Goal: Task Accomplishment & Management: Manage account settings

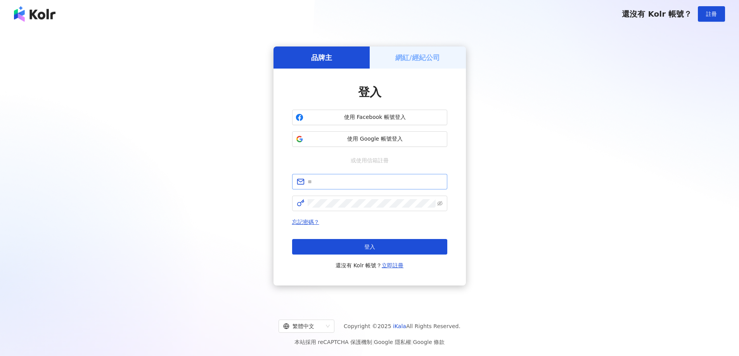
click at [354, 188] on span at bounding box center [369, 182] width 155 height 16
click at [354, 184] on input "text" at bounding box center [375, 182] width 135 height 9
type input "**********"
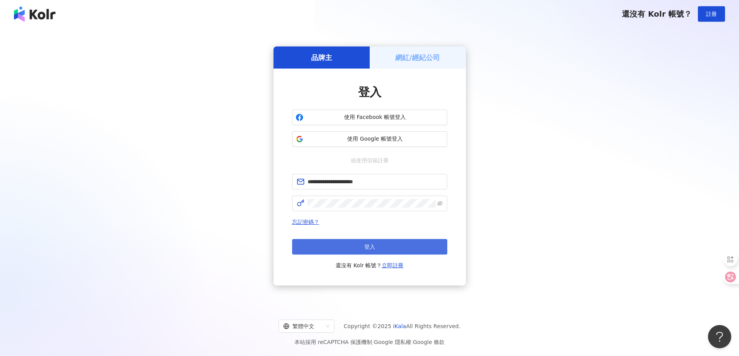
click at [330, 242] on button "登入" at bounding box center [369, 247] width 155 height 16
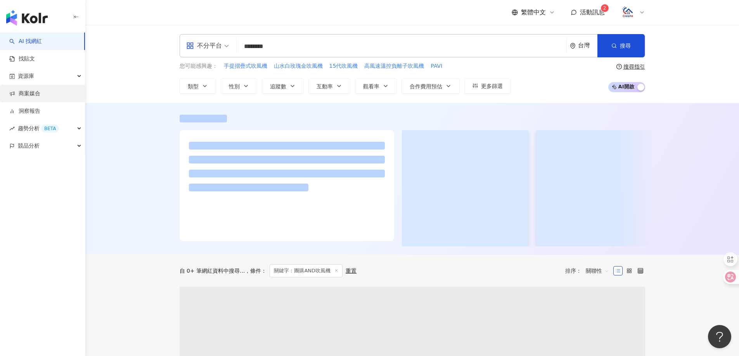
click at [40, 94] on link "商案媒合" at bounding box center [24, 94] width 31 height 8
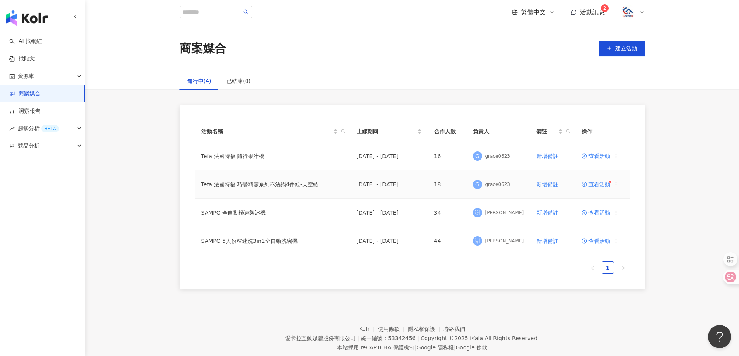
click at [600, 186] on span "查看活動" at bounding box center [595, 184] width 29 height 5
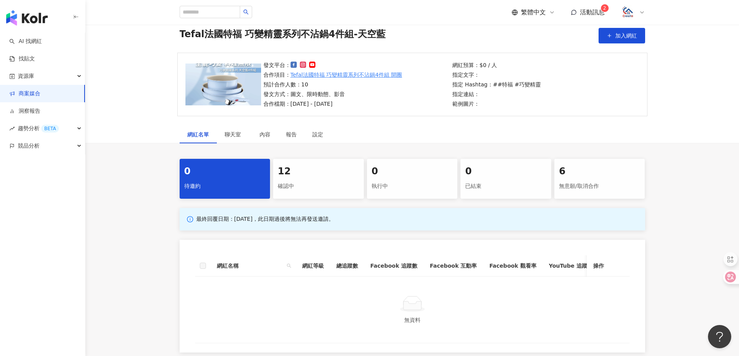
scroll to position [116, 0]
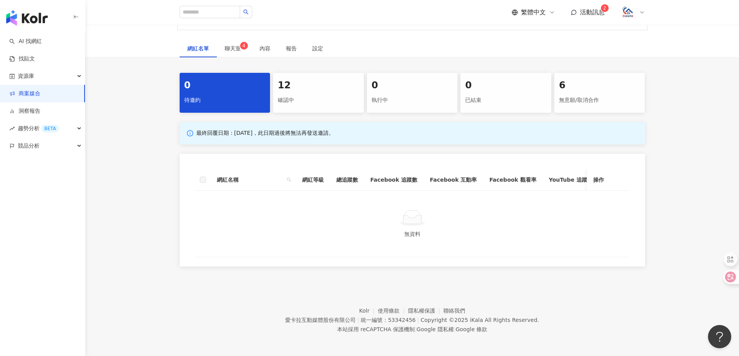
click at [290, 104] on div "確認中" at bounding box center [318, 100] width 81 height 13
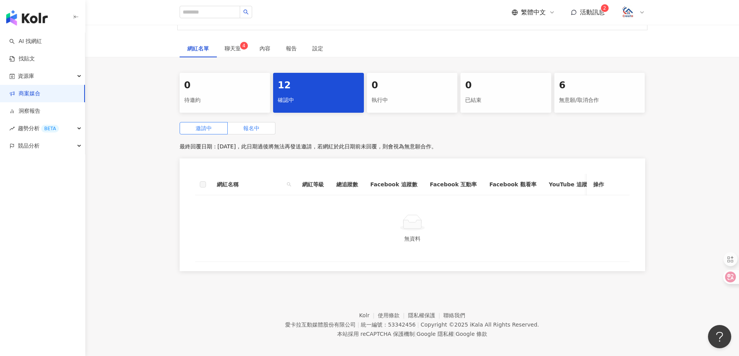
click at [252, 133] on label "報名中" at bounding box center [252, 128] width 48 height 12
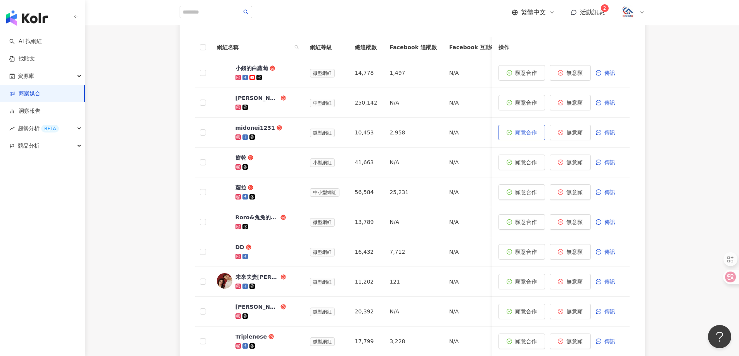
scroll to position [113, 0]
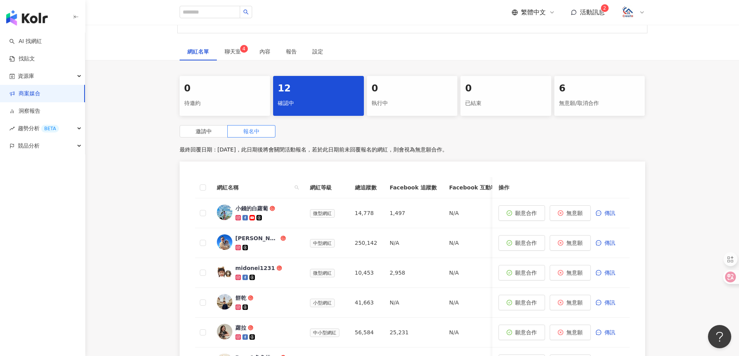
click at [600, 9] on span "活動訊息" at bounding box center [592, 12] width 25 height 7
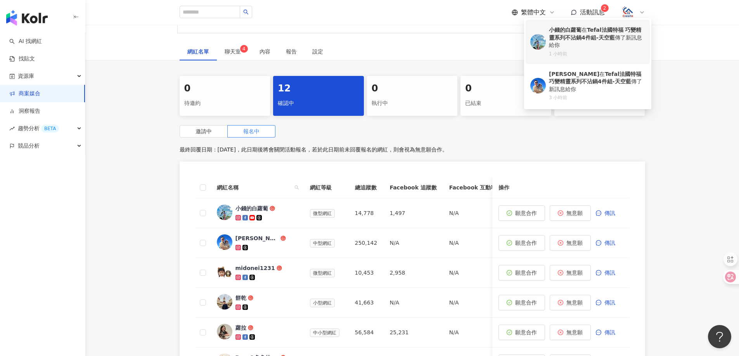
click at [588, 29] on div "小錢的白蘿蔔 在 Tefal法國特福 巧變精靈系列不沾鍋4件組-天空藍 傳了新訊息給你" at bounding box center [597, 37] width 96 height 23
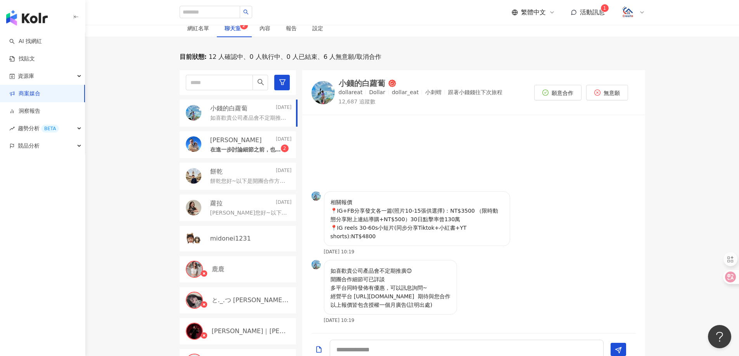
scroll to position [155, 0]
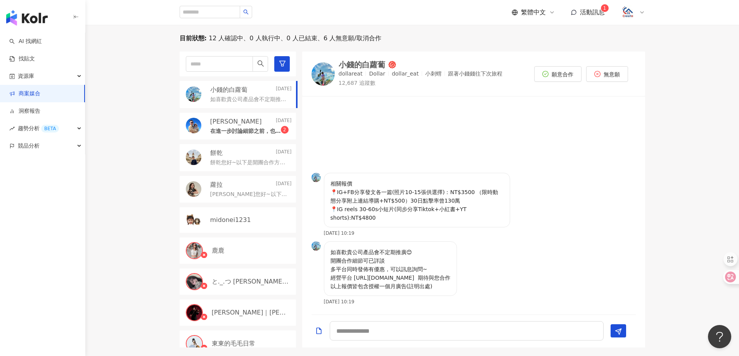
click at [232, 122] on div "[PERSON_NAME][DATE]" at bounding box center [250, 122] width 81 height 9
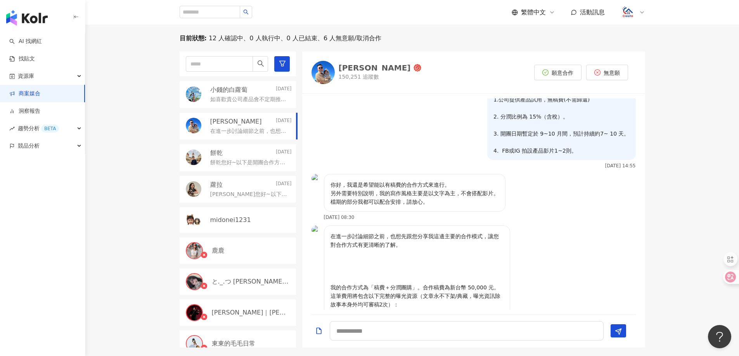
scroll to position [172, 0]
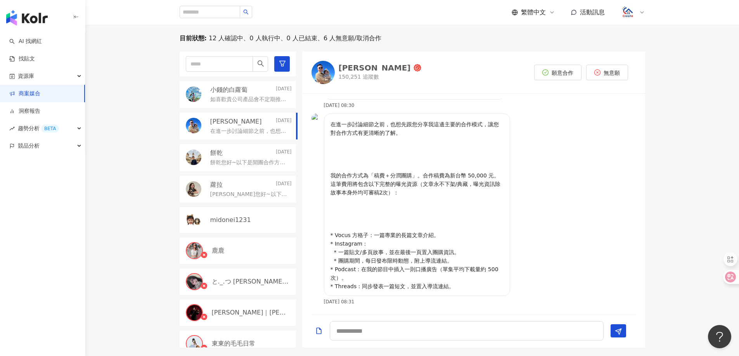
click at [268, 95] on div "如喜歡貴公司產品會不定期推廣😊 開團合作細節可已詳談 多平台同時發佈有優惠，可以訊息詢問~ 經營平台 [URL][DOMAIN_NAME] 期待與您合作 以上…" at bounding box center [250, 98] width 81 height 9
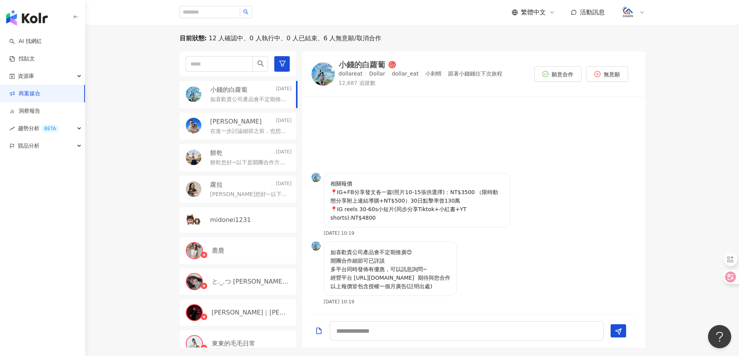
click at [243, 198] on p "[PERSON_NAME]您好~以下是開團合作方式的簡單說明： 1.公司提供產品試用，無稿費(不需歸還) 2. 分潤比例為 15%（含稅）。 3. 開團日期暫…" at bounding box center [249, 195] width 78 height 8
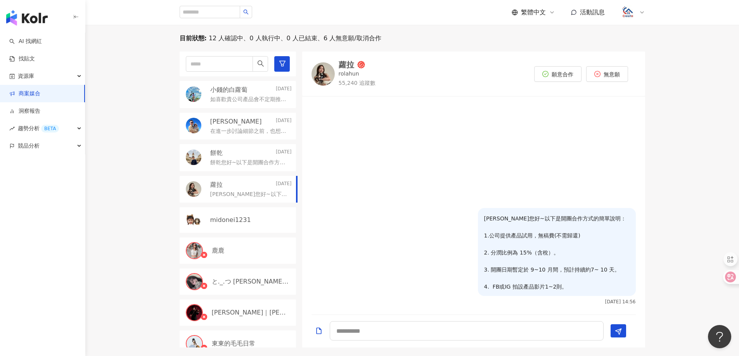
click at [249, 147] on div "餅乾 [DATE] 餅乾您好~以下是開團合作方式的簡單說明： 1.公司提供產品試用，無稿費(不需歸還) 2. 分潤比例為 15%（含稅）。 3. 開團日期暫定…" at bounding box center [238, 157] width 116 height 27
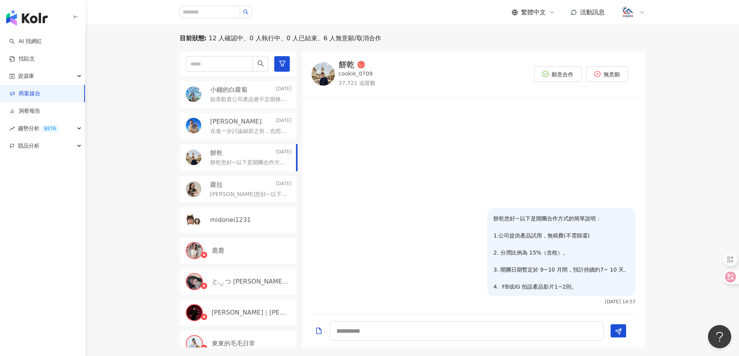
click at [256, 128] on p "在進一步討論細節之前，也想先跟您分享我這邊主要的合作模式，讓您對合作方式有更清晰的了解。 我的合作方式為「稿費＋分潤團購」。合作稿費為新台幣 50,000 元…" at bounding box center [249, 132] width 78 height 8
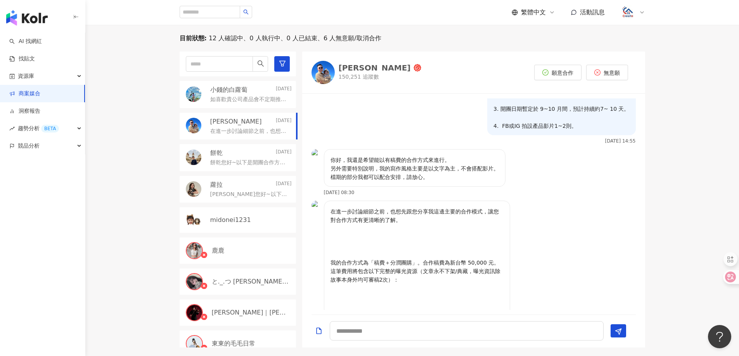
scroll to position [172, 0]
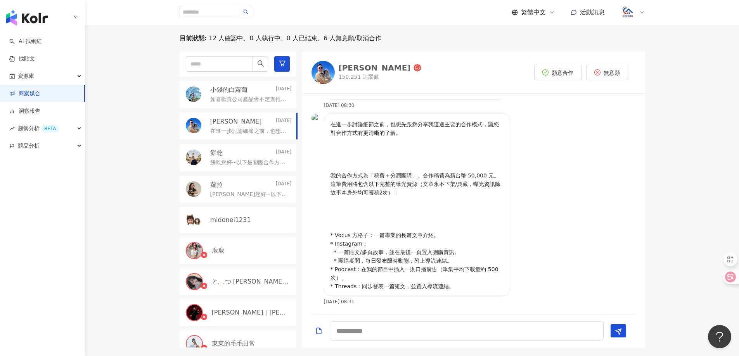
click at [251, 101] on p "如喜歡貴公司產品會不定期推廣😊 開團合作細節可已詳談 多平台同時發佈有優惠，可以訊息詢問~ 經營平台 [URL][DOMAIN_NAME] 期待與您合作 以上…" at bounding box center [249, 100] width 78 height 8
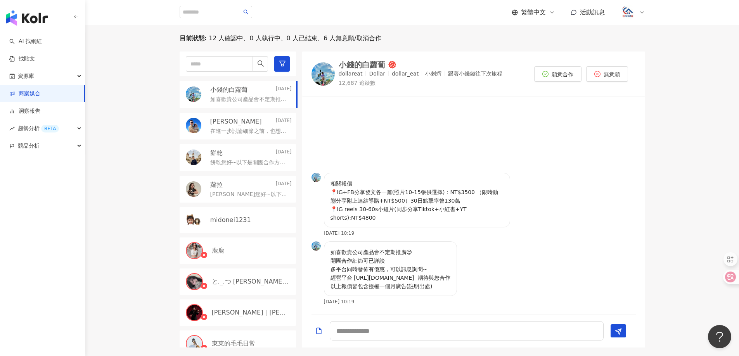
click at [364, 65] on div "小錢的白蘿蔔" at bounding box center [362, 65] width 47 height 8
click at [31, 24] on img "button" at bounding box center [26, 18] width 41 height 16
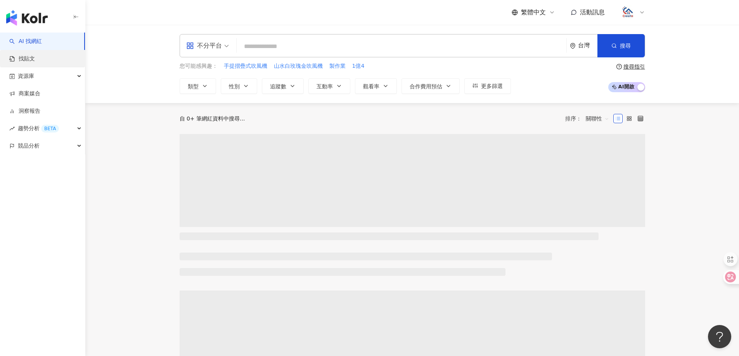
click at [29, 63] on link "找貼文" at bounding box center [22, 59] width 26 height 8
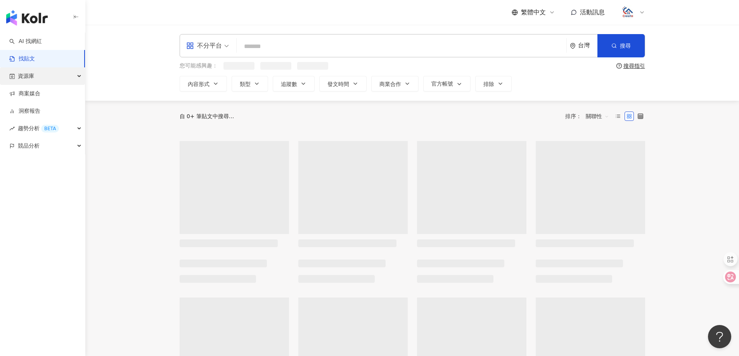
click at [34, 78] on span "資源庫" at bounding box center [26, 75] width 16 height 17
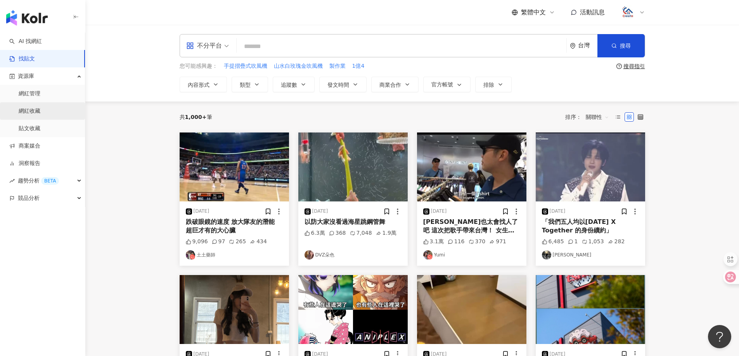
click at [39, 111] on link "網紅收藏" at bounding box center [30, 111] width 22 height 8
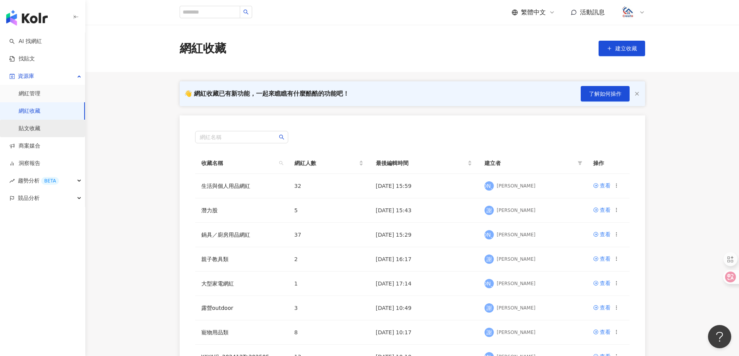
click at [35, 130] on link "貼文收藏" at bounding box center [30, 129] width 22 height 8
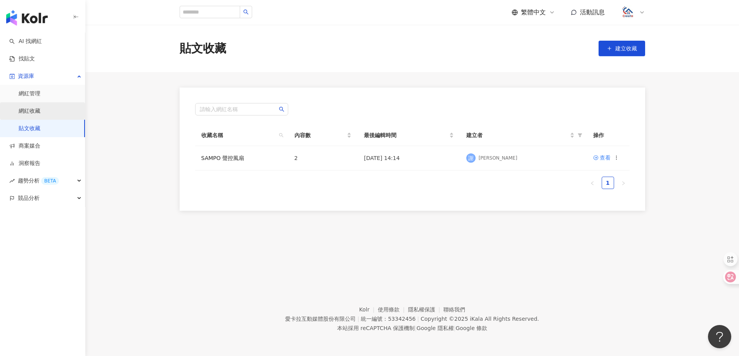
click at [38, 113] on link "網紅收藏" at bounding box center [30, 111] width 22 height 8
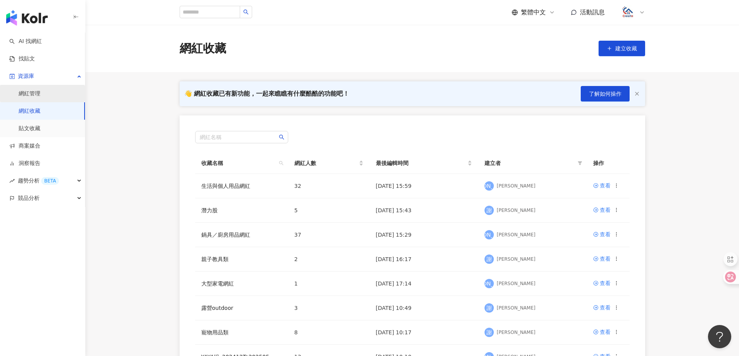
click at [36, 94] on link "網紅管理" at bounding box center [30, 94] width 22 height 8
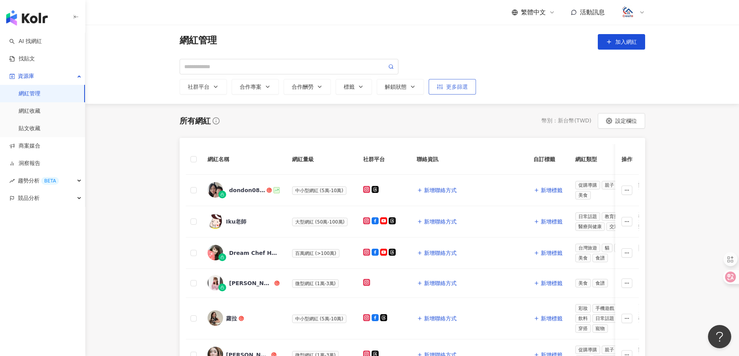
click at [462, 90] on div "更多篩選" at bounding box center [452, 87] width 31 height 6
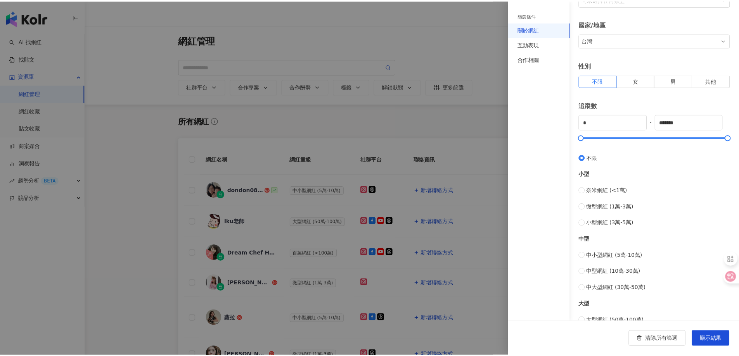
scroll to position [159, 0]
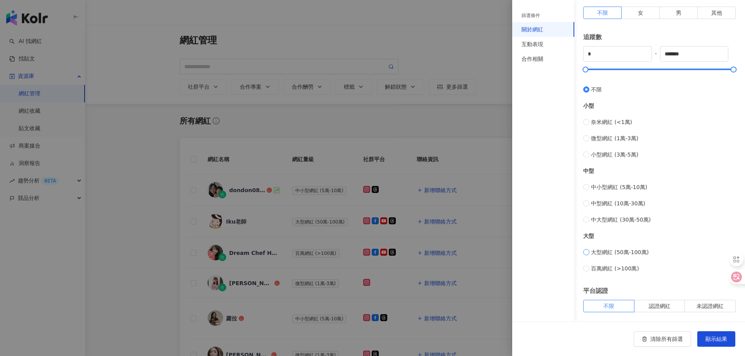
click at [618, 255] on span "大型網紅 (50萬-100萬)" at bounding box center [620, 252] width 58 height 9
type input "******"
click at [711, 341] on span "顯示結果" at bounding box center [716, 339] width 22 height 6
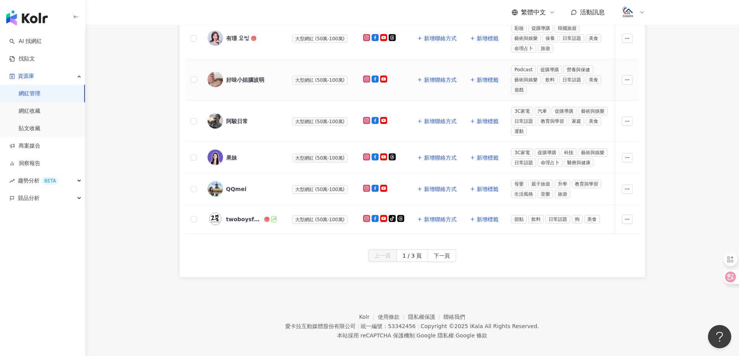
scroll to position [388, 0]
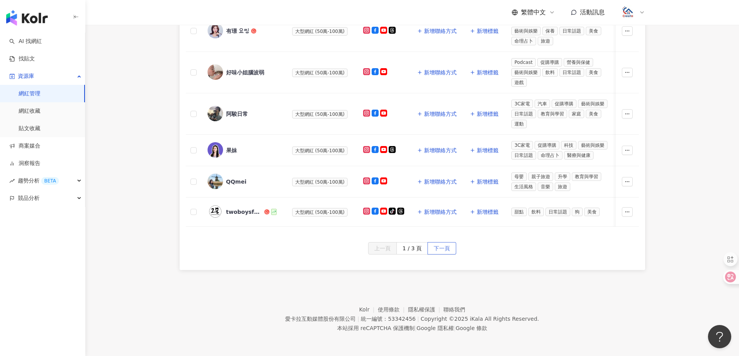
click at [441, 252] on span "下一頁" at bounding box center [442, 249] width 16 height 12
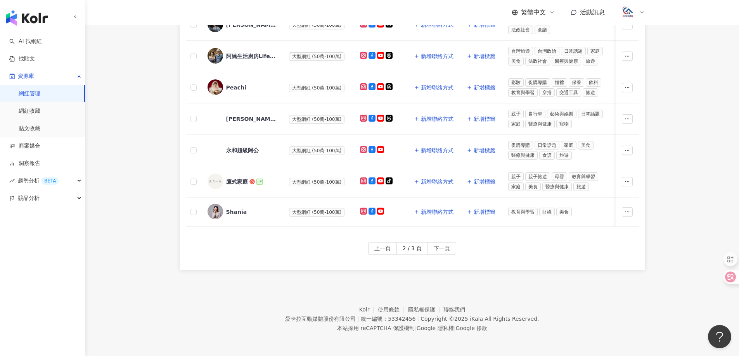
scroll to position [361, 0]
click at [442, 250] on span "下一頁" at bounding box center [442, 249] width 16 height 12
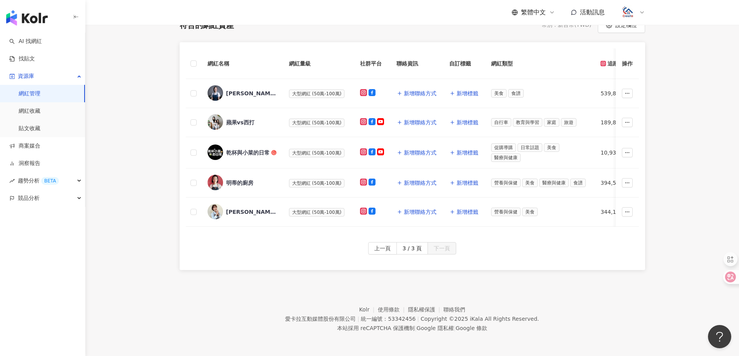
scroll to position [123, 0]
click at [247, 208] on div "[PERSON_NAME] CHI 怕你太瘦的體重管理師-[PERSON_NAME]" at bounding box center [251, 212] width 50 height 8
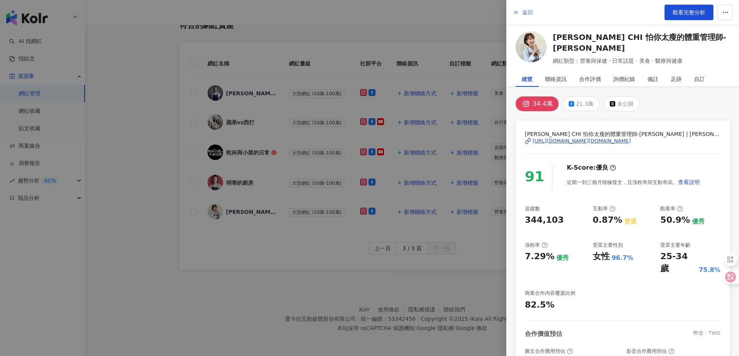
click at [527, 15] on span "返回" at bounding box center [527, 12] width 11 height 6
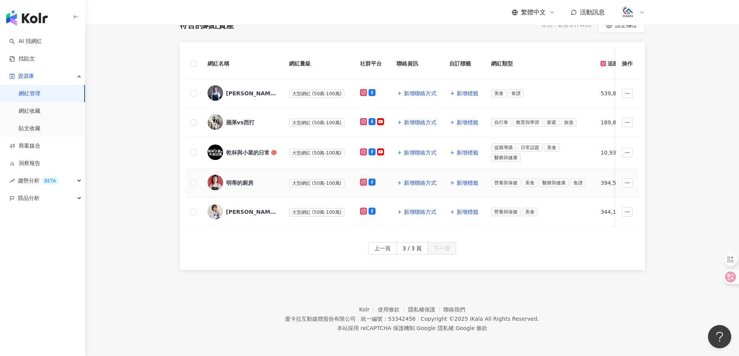
click at [231, 179] on div "明蒂的廚房" at bounding box center [239, 183] width 27 height 8
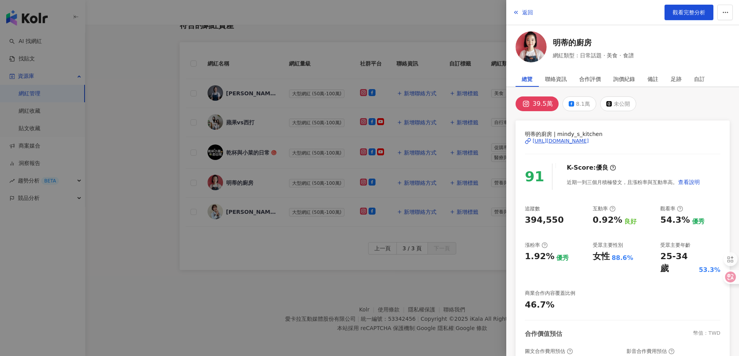
click at [582, 140] on div "[URL][DOMAIN_NAME]" at bounding box center [560, 141] width 56 height 7
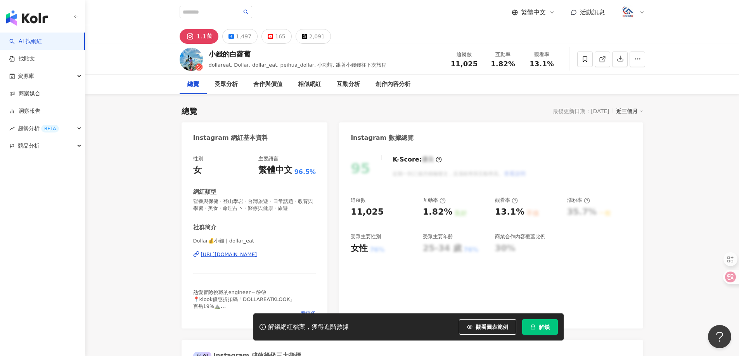
click at [257, 254] on div "https://www.instagram.com/dollar_eat/" at bounding box center [229, 254] width 56 height 7
